Goal: Task Accomplishment & Management: Complete application form

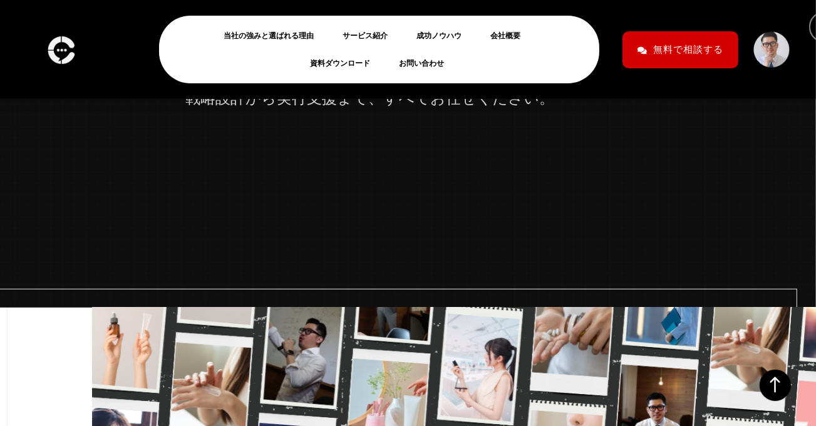
scroll to position [482, 0]
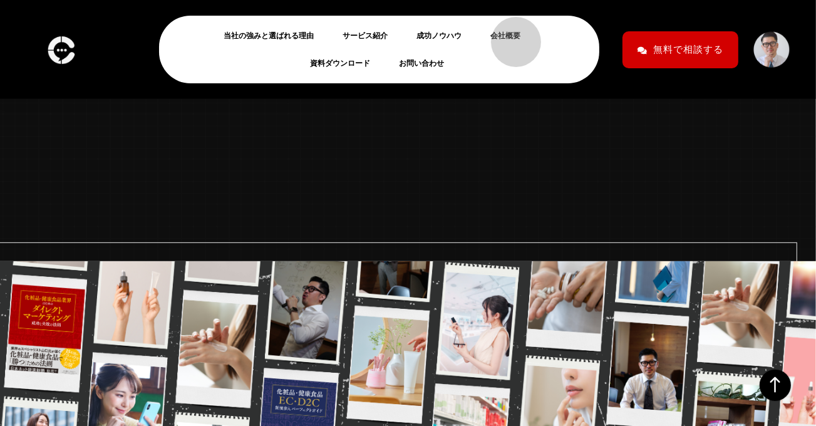
click at [510, 36] on link "会社概要" at bounding box center [510, 35] width 40 height 15
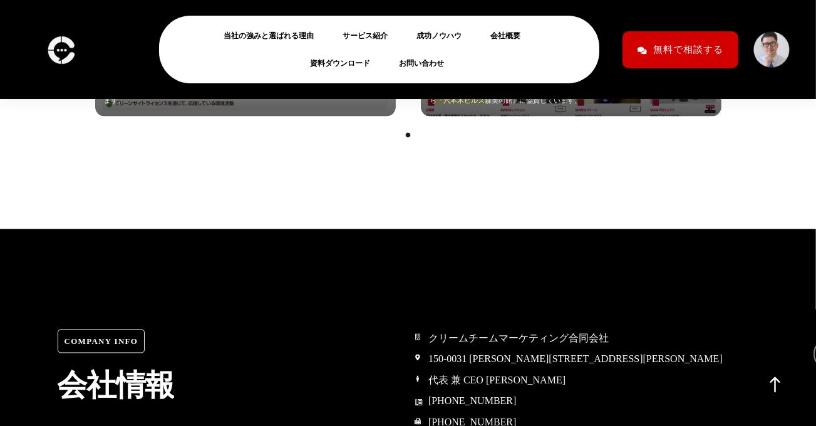
scroll to position [5762, 0]
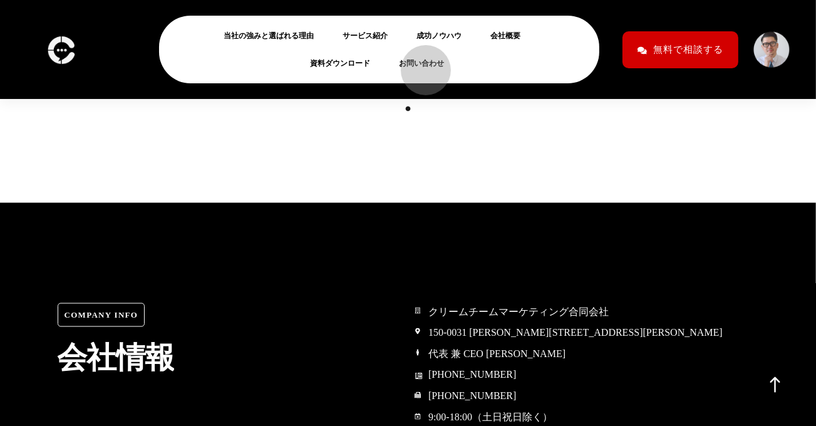
click at [420, 64] on link "お問い合わせ" at bounding box center [426, 63] width 55 height 15
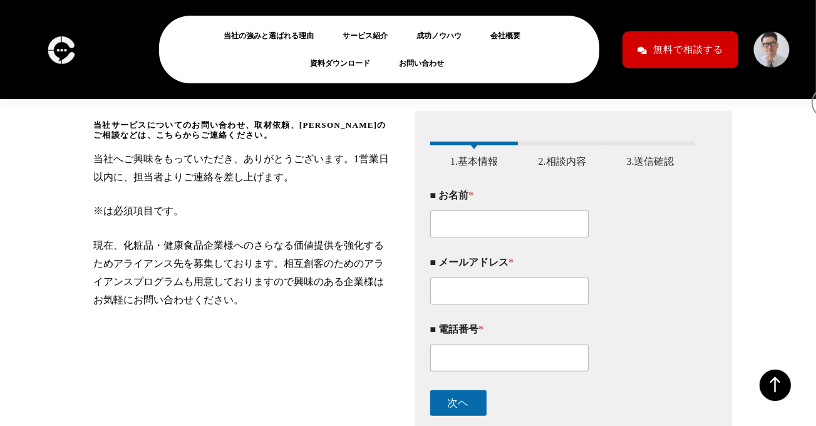
scroll to position [191, 0]
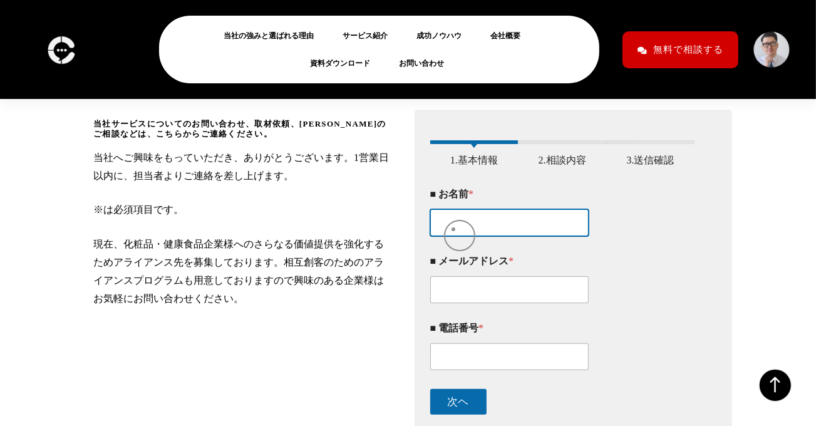
click at [453, 229] on input "■ お名前 *" at bounding box center [509, 222] width 159 height 27
paste input "[PERSON_NAME]"
type input "[PERSON_NAME]"
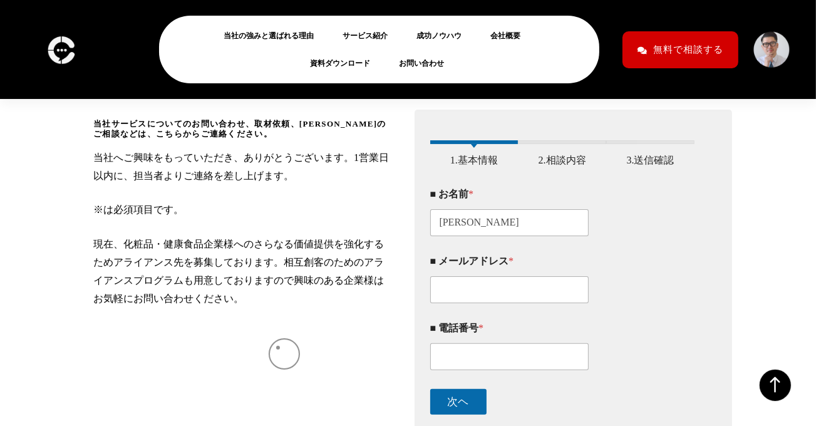
click at [278, 354] on div "当社サービスについてのお問い合わせ、取材依頼、アライアンスのご相談などは、こちらからご連絡ください。 当社へご興味をもっていただき、ありがとうございます。1営…" at bounding box center [242, 291] width 299 height 345
drag, startPoint x: 494, startPoint y: 306, endPoint x: 483, endPoint y: 305, distance: 10.7
click at [493, 303] on input "■ メールアドレス *" at bounding box center [509, 289] width 159 height 27
paste input "s.kusagaya@h2t.co.jp"
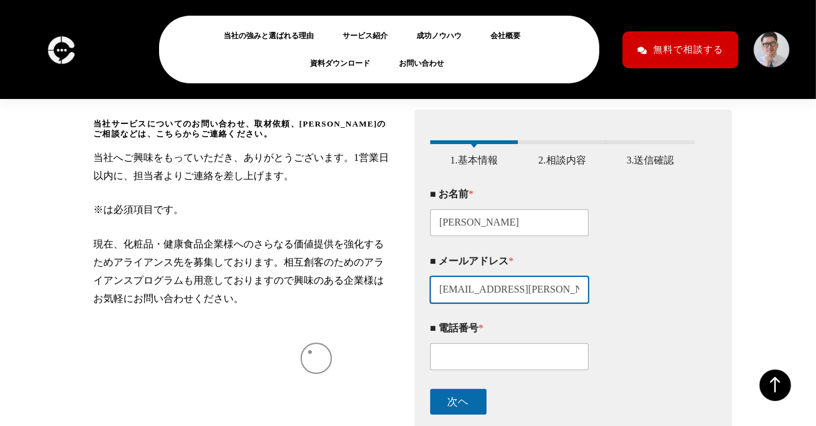
type input "s.kusagaya@h2t.co.jp"
click at [311, 353] on div "当社サービスについてのお問い合わせ、取材依頼、アライアンスのご相談などは、こちらからご連絡ください。 当社へご興味をもっていただき、ありがとうございます。1営…" at bounding box center [242, 291] width 299 height 345
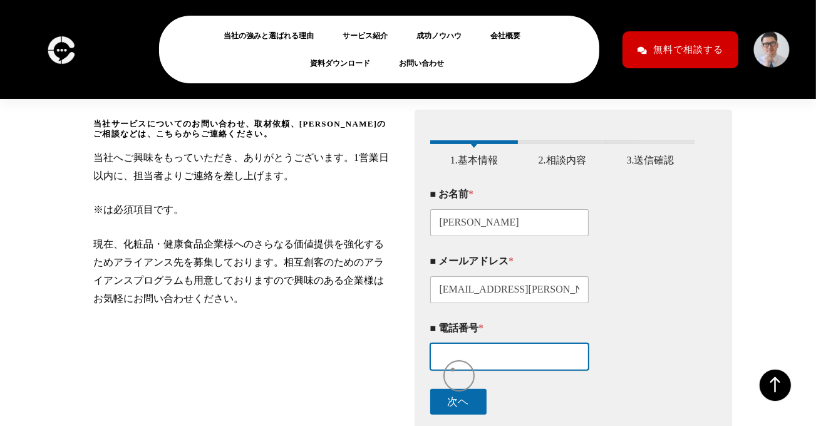
drag, startPoint x: 453, startPoint y: 369, endPoint x: 358, endPoint y: 386, distance: 95.9
click at [451, 369] on input "■ 電話番号 *" at bounding box center [509, 356] width 159 height 27
paste input "080-3600-2550"
type input "080-3600-2550"
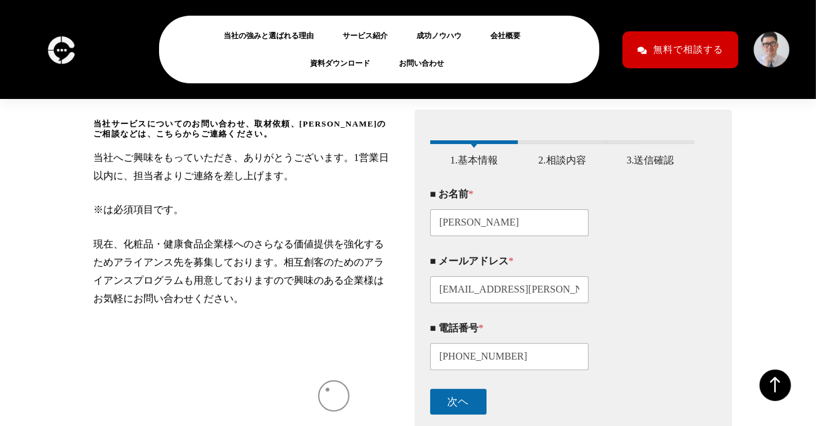
click at [327, 389] on div "当社サービスについてのお問い合わせ、取材依頼、アライアンスのご相談などは、こちらからご連絡ください。 当社へご興味をもっていただき、ありがとうございます。1営…" at bounding box center [242, 291] width 299 height 345
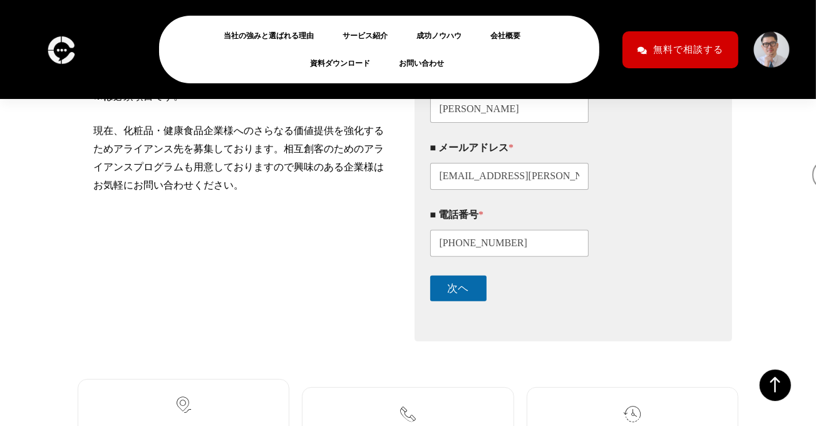
scroll to position [361, 0]
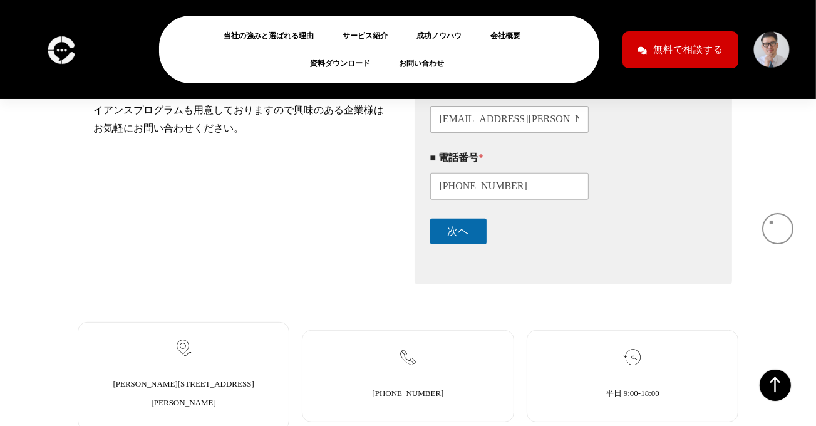
drag, startPoint x: 771, startPoint y: 222, endPoint x: 748, endPoint y: 212, distance: 25.5
click at [771, 222] on div "当社サービスについてのお問い合わせ、取材依頼、アライアンスのご相談などは、こちらからご連絡ください。 当社へご興味をもっていただき、ありがとうございます。1営…" at bounding box center [408, 87] width 816 height 408
click at [468, 242] on button "次ヘ" at bounding box center [458, 232] width 56 height 26
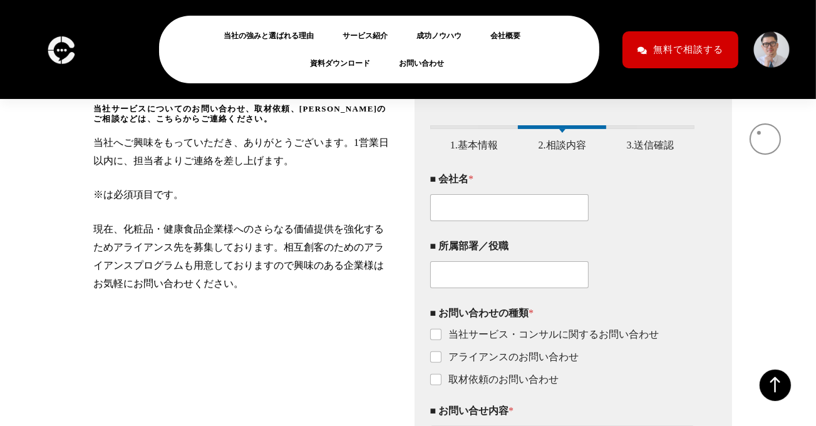
scroll to position [204, 0]
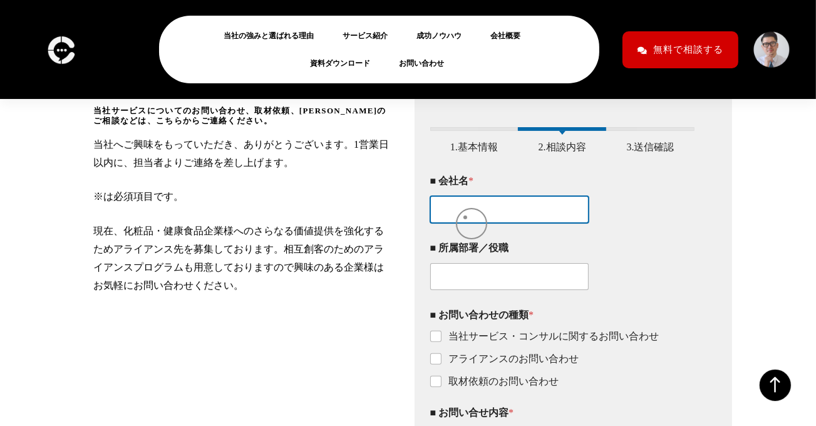
drag, startPoint x: 465, startPoint y: 217, endPoint x: 531, endPoint y: 227, distance: 66.5
click at [465, 217] on input "■ 会社名 *" at bounding box center [509, 209] width 159 height 27
paste input "株式会社H2 Technology"
type input "株式会社H2 Technology"
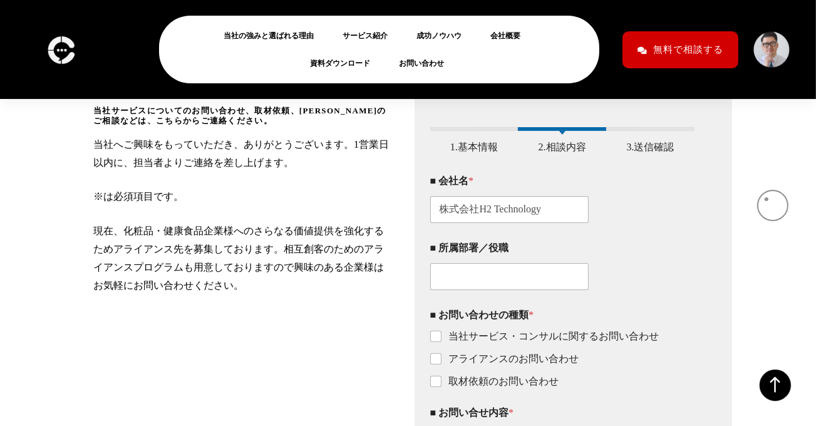
drag, startPoint x: 766, startPoint y: 199, endPoint x: 731, endPoint y: 182, distance: 39.5
click at [765, 198] on div "当社サービスについてのお問い合わせ、取材依頼、アライアンスのご相談などは、こちらからご連絡ください。 当社へご興味をもっていただき、ありがとうございます。1営…" at bounding box center [408, 355] width 816 height 630
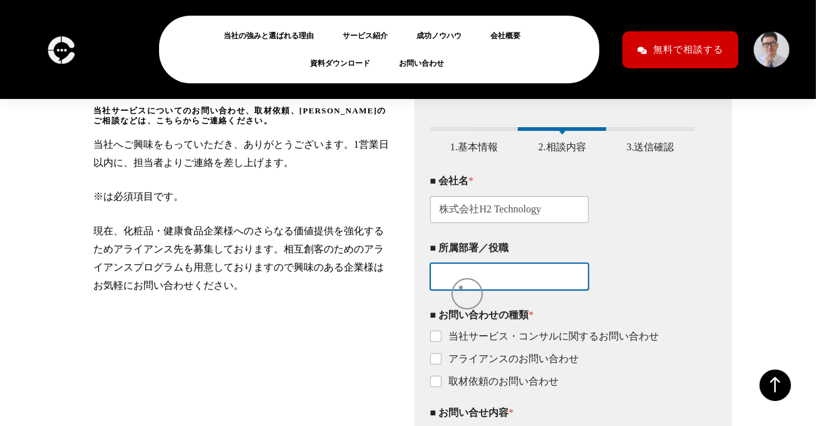
click at [461, 287] on input "■ 所属部署／役職" at bounding box center [509, 276] width 159 height 27
paste input "Webコンサルティング事業部"
type input "Webコンサルティング事業部"
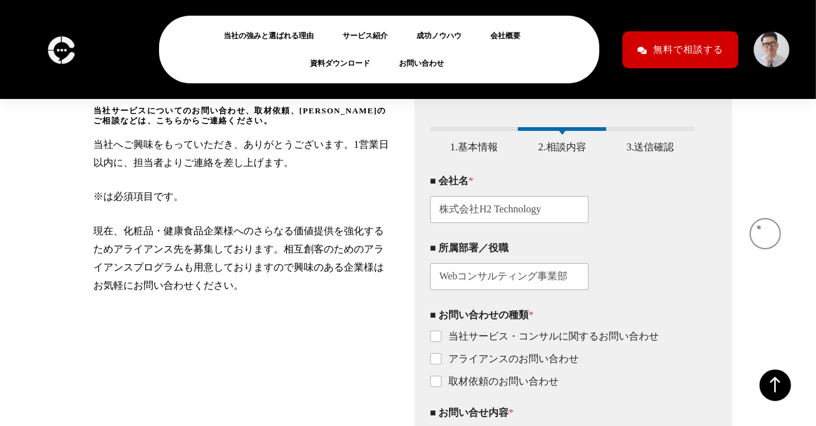
drag, startPoint x: 759, startPoint y: 227, endPoint x: 771, endPoint y: 205, distance: 25.8
click at [760, 225] on div "当社サービスについてのお問い合わせ、取材依頼、アライアンスのご相談などは、こちらからご連絡ください。 当社へご興味をもっていただき、ありがとうございます。1営…" at bounding box center [408, 355] width 816 height 630
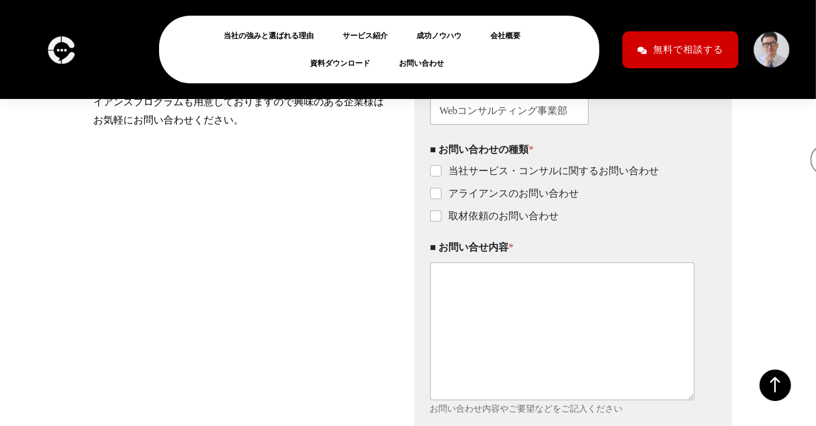
scroll to position [384, 0]
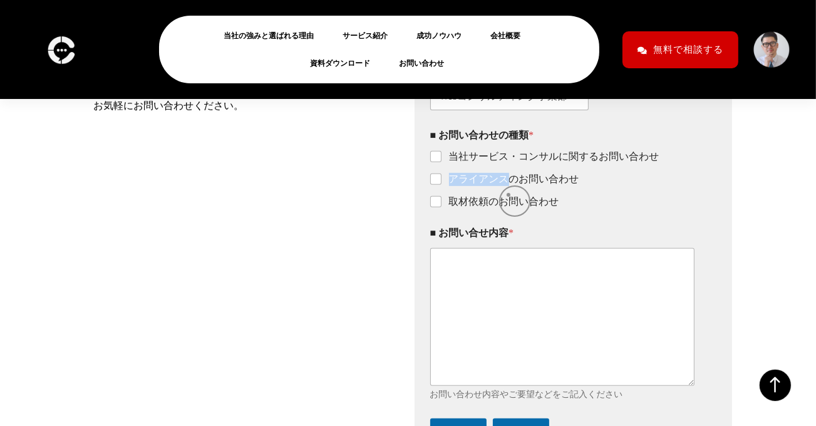
drag, startPoint x: 448, startPoint y: 181, endPoint x: 508, endPoint y: 195, distance: 61.7
click at [508, 195] on ul "当社サービス・コンサルに関するお問い合わせ アライアンスのお問い合わせ 取材依頼のお問い合わせ" at bounding box center [562, 179] width 265 height 58
copy label "アライアンス"
